Goal: Find specific page/section: Find specific page/section

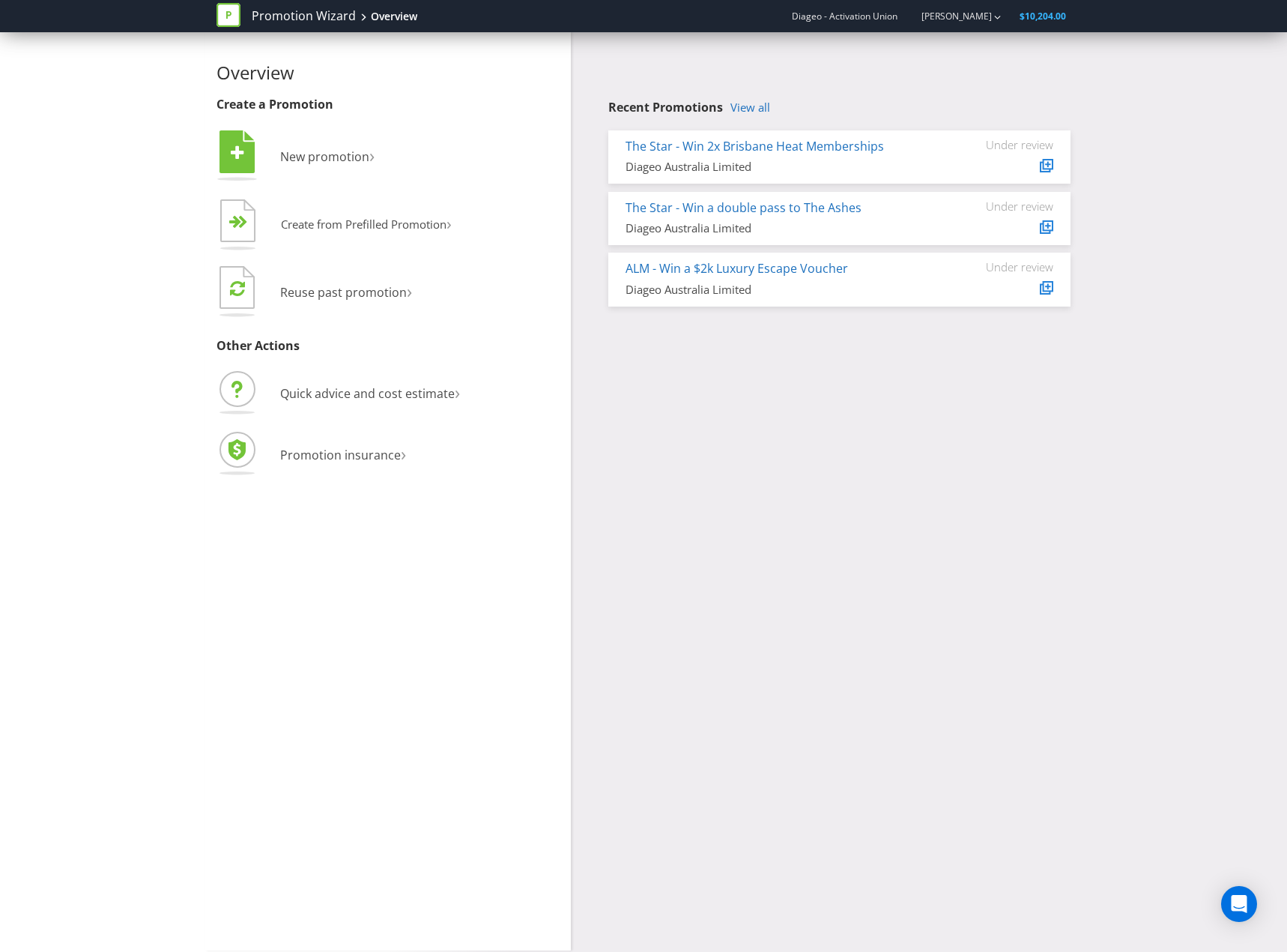
click at [690, 396] on div "Overview Create a Promotion  New promotion ›   Create from Prefilled Promoti…" at bounding box center [644, 491] width 877 height 918
click at [795, 267] on link "ALM - Win a $2k Luxury Escape Voucher" at bounding box center [737, 267] width 223 height 16
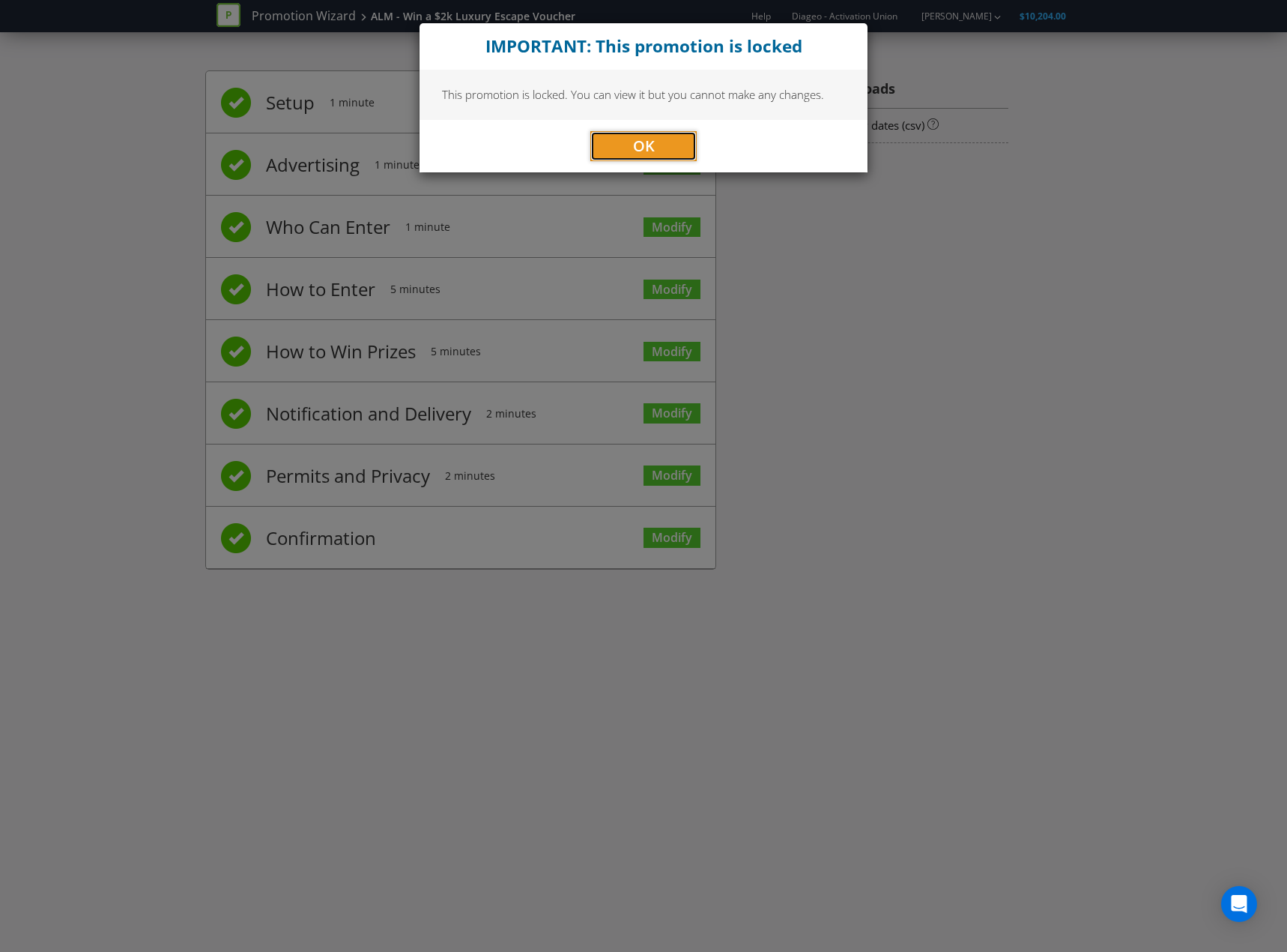
click at [660, 141] on button "OK" at bounding box center [644, 146] width 106 height 30
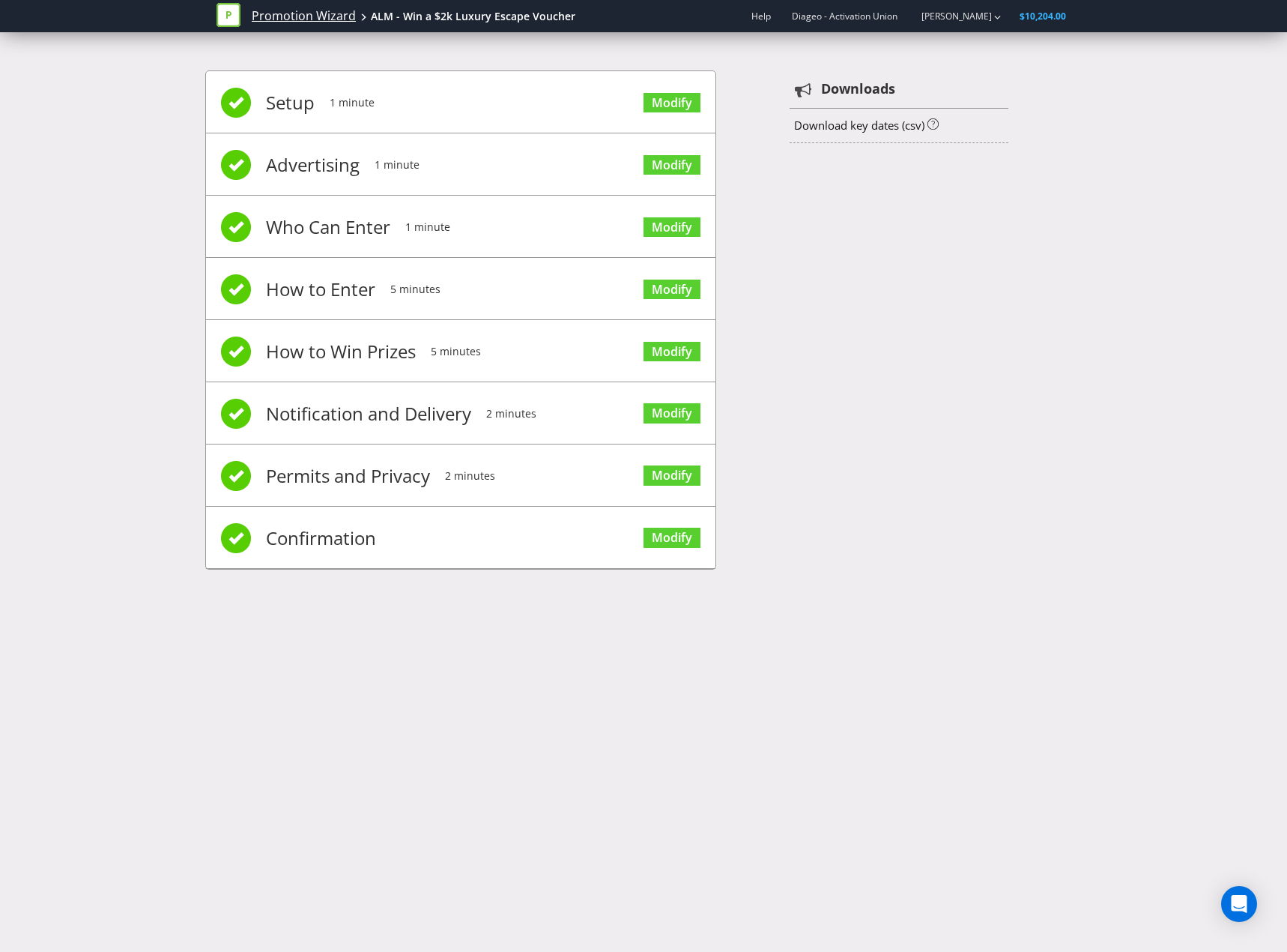
click at [326, 22] on link "Promotion Wizard" at bounding box center [304, 16] width 105 height 17
